Goal: Find specific page/section: Find specific page/section

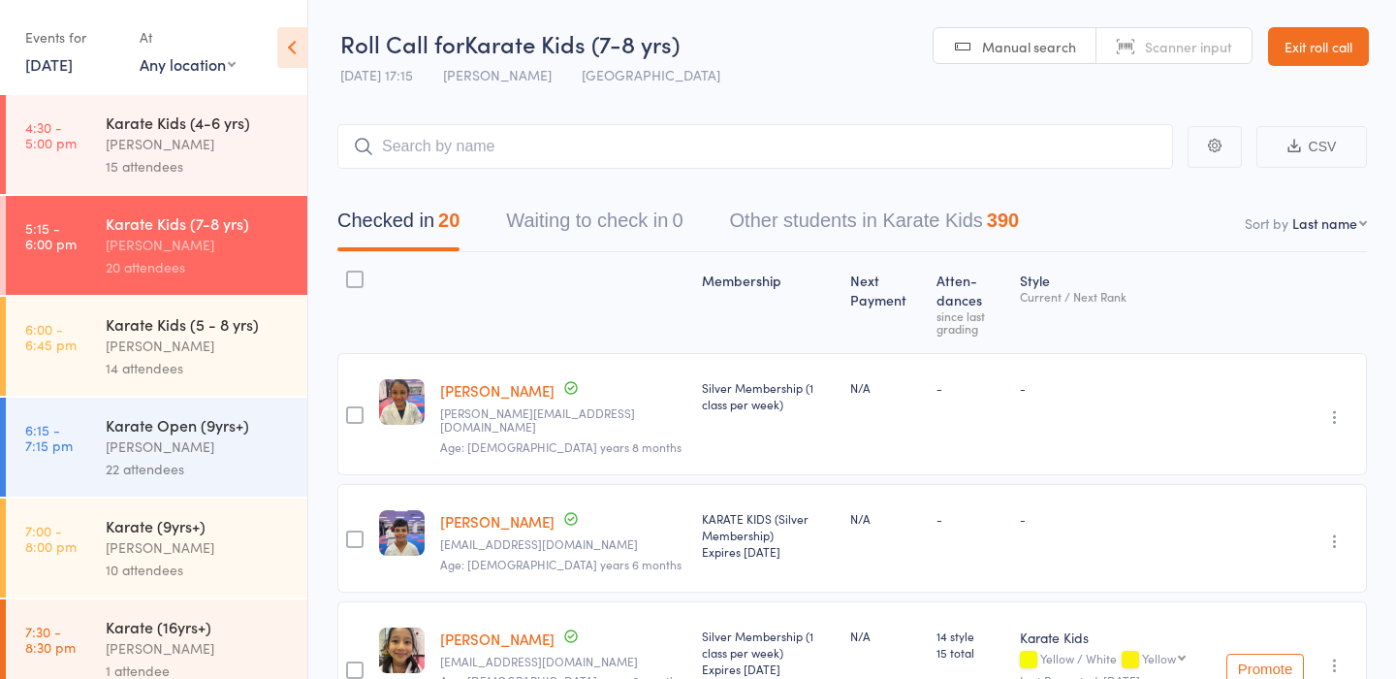
click at [1310, 36] on link "Exit roll call" at bounding box center [1318, 46] width 101 height 39
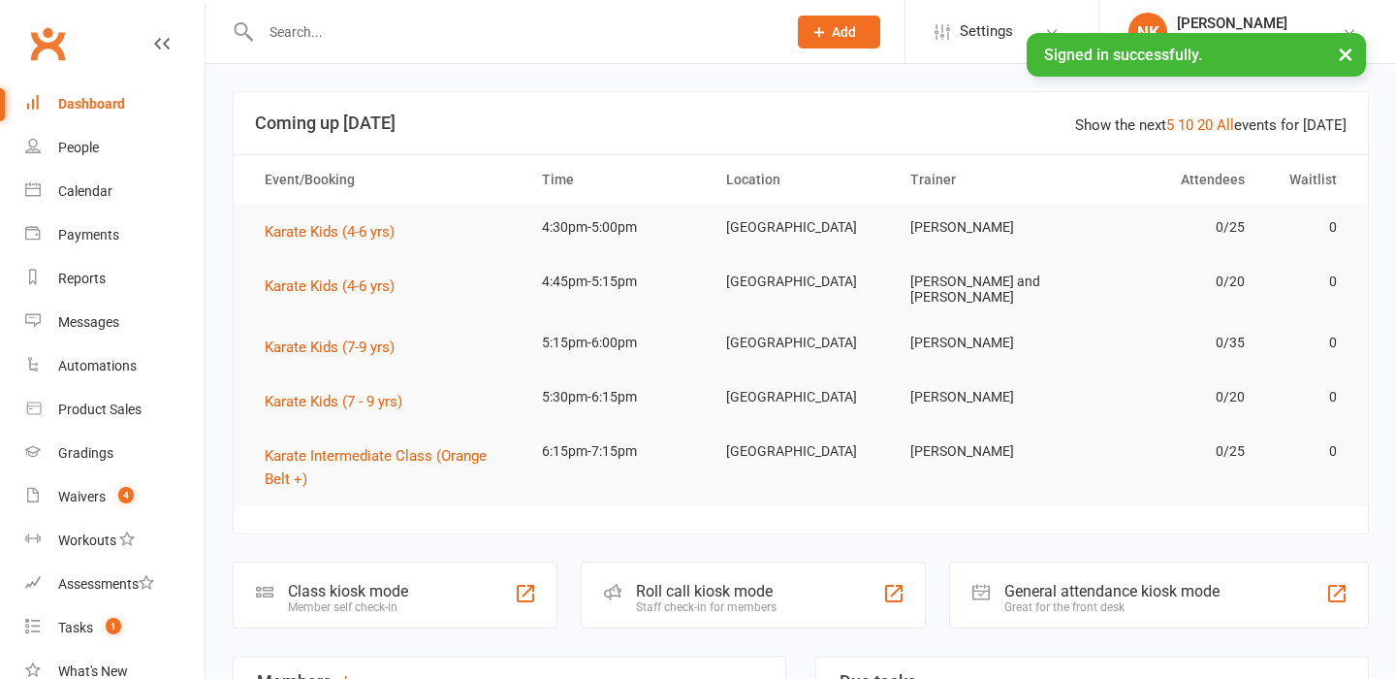
click at [342, 24] on input "text" at bounding box center [514, 31] width 518 height 27
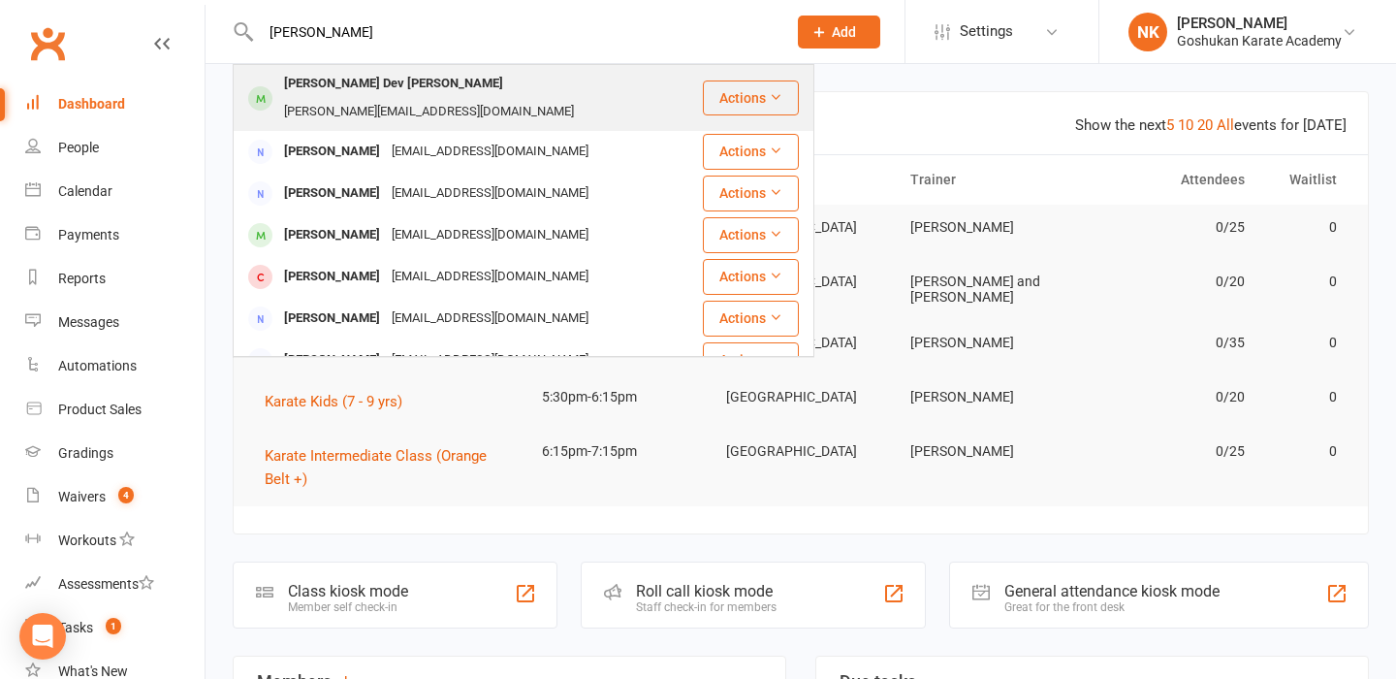
type input "[PERSON_NAME]"
click at [310, 92] on div "[PERSON_NAME] Dev [PERSON_NAME]" at bounding box center [393, 84] width 231 height 28
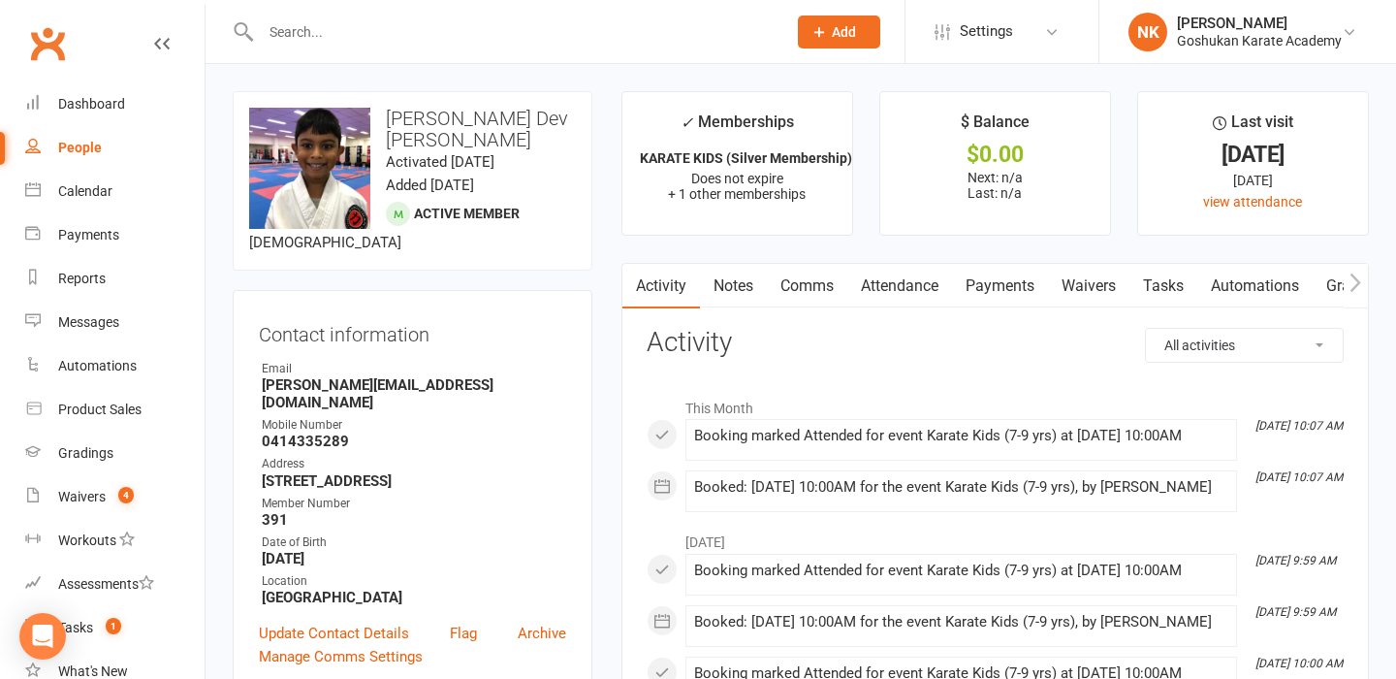
click at [1023, 280] on link "Payments" at bounding box center [1000, 286] width 96 height 45
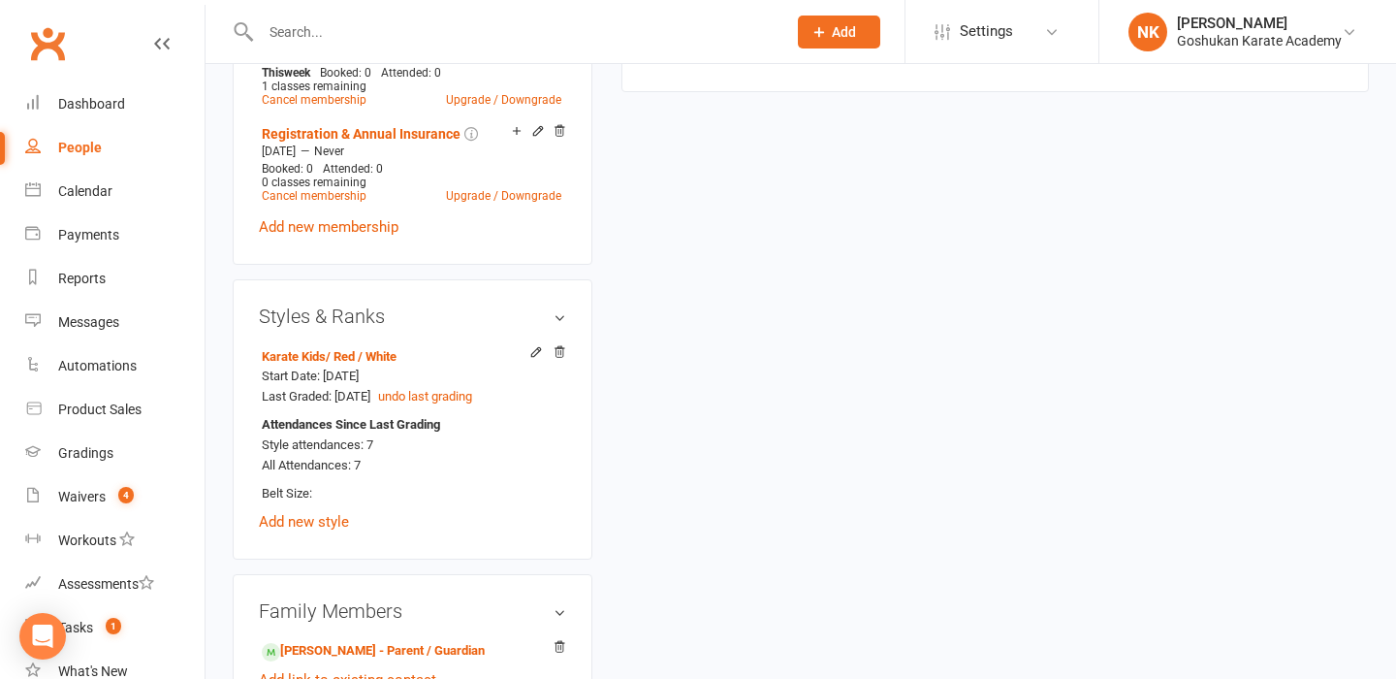
scroll to position [1256, 0]
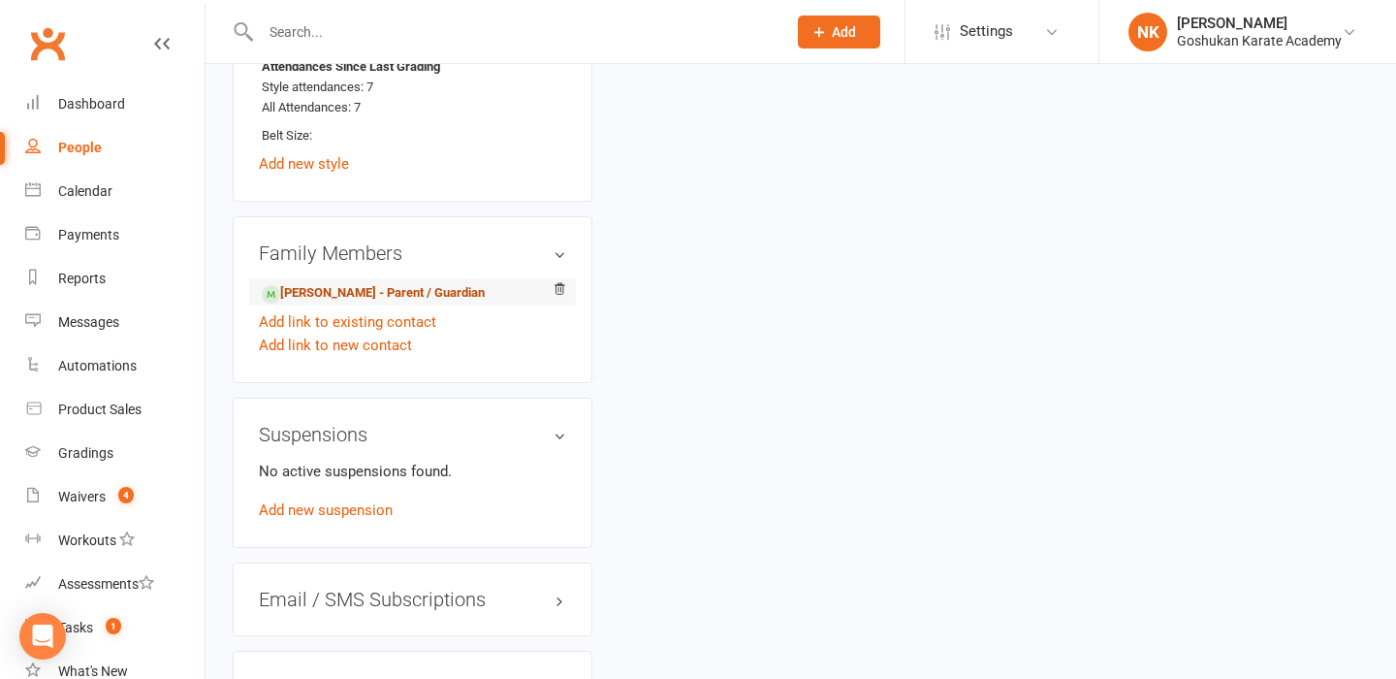
click at [366, 283] on link "[PERSON_NAME] - Parent / Guardian" at bounding box center [373, 293] width 223 height 20
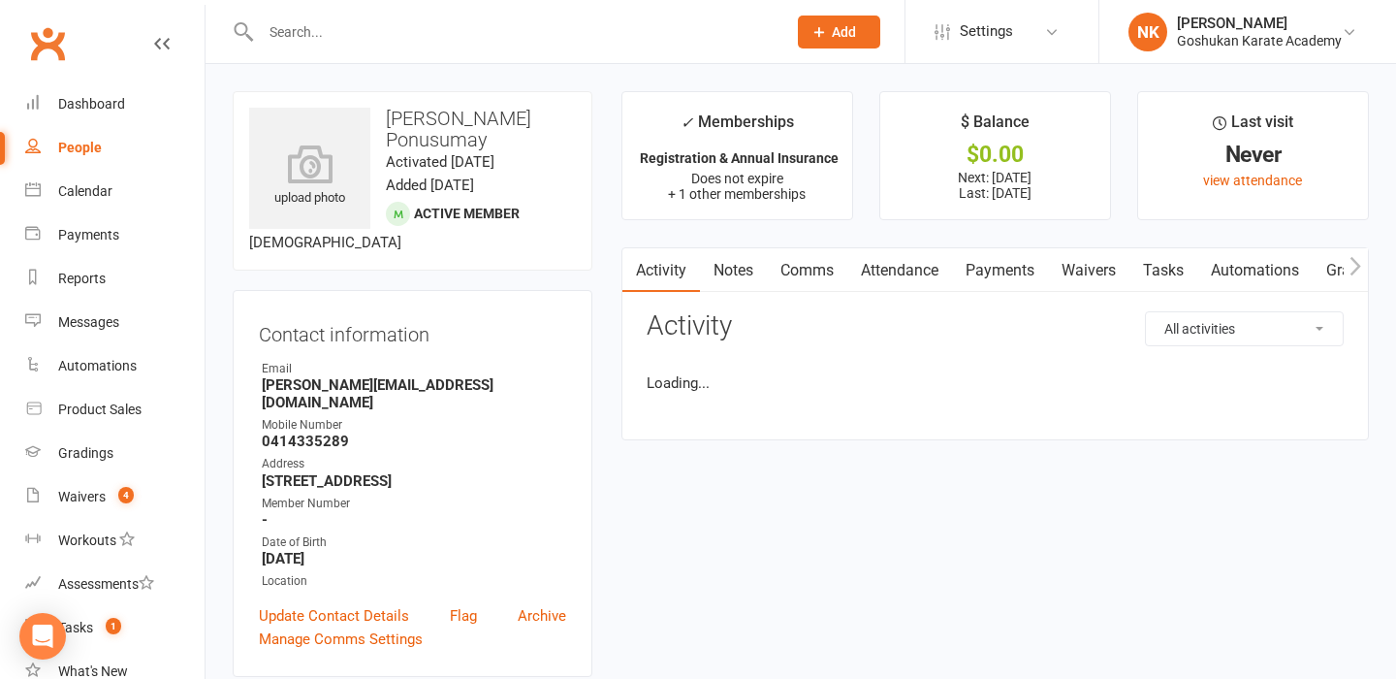
click at [1020, 235] on main "✓ Memberships Registration & Annual Insurance Does not expire + 1 other members…" at bounding box center [995, 275] width 776 height 368
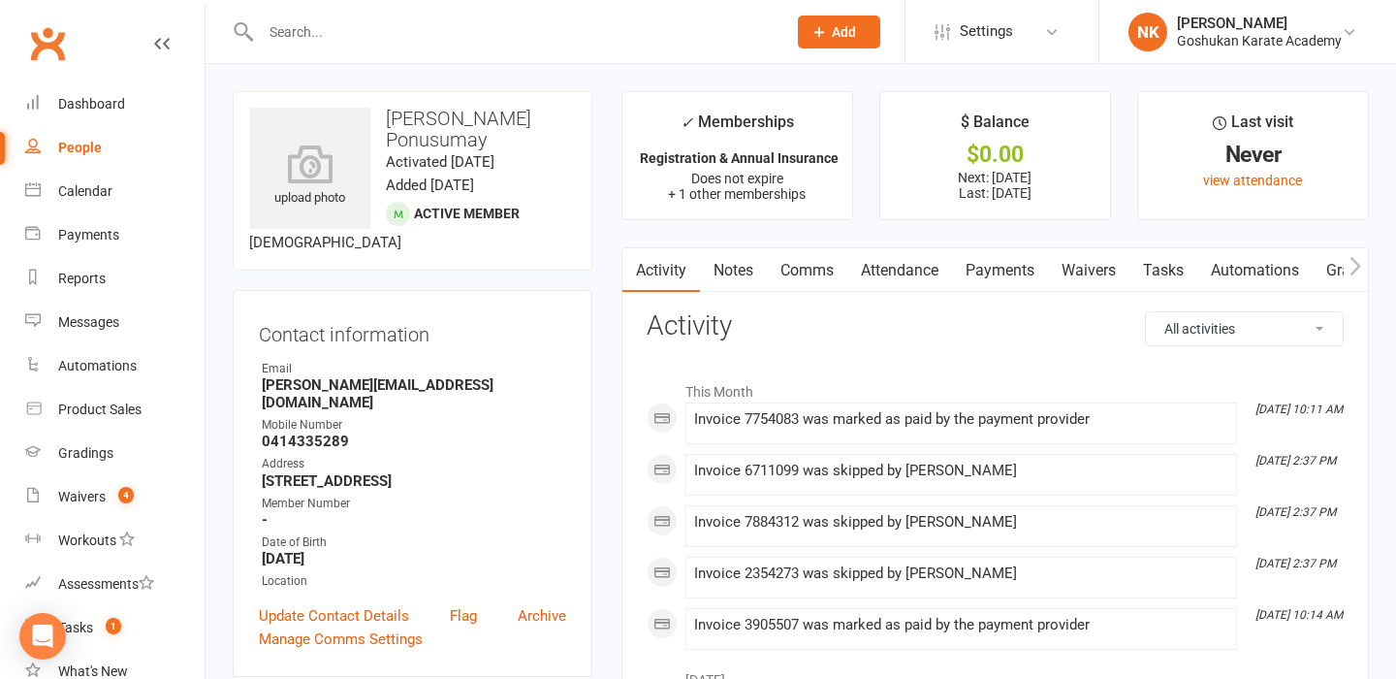
click at [1011, 260] on link "Payments" at bounding box center [1000, 270] width 96 height 45
